Goal: Task Accomplishment & Management: Use online tool/utility

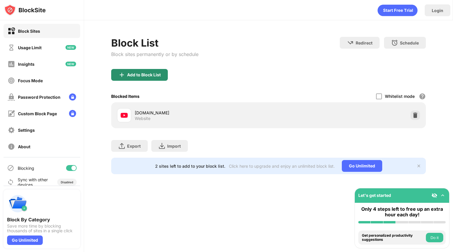
click at [159, 75] on div "Add to Block List" at bounding box center [144, 75] width 34 height 5
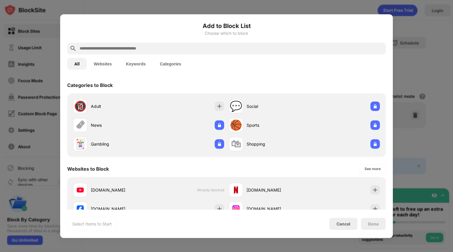
click at [121, 52] on div at bounding box center [226, 48] width 318 height 12
click at [109, 49] on input "text" at bounding box center [231, 48] width 304 height 7
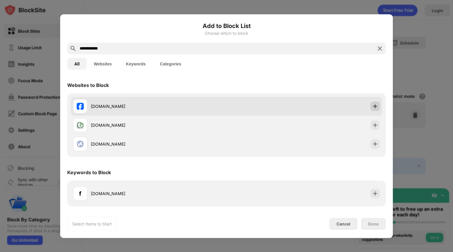
type input "**********"
click at [373, 106] on img at bounding box center [375, 106] width 6 height 6
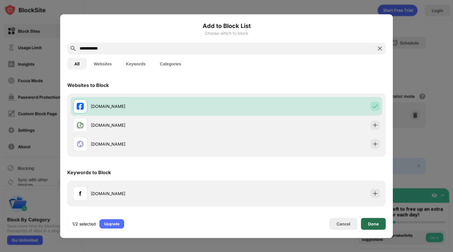
click at [379, 223] on div "Done" at bounding box center [373, 224] width 25 height 12
